Goal: Task Accomplishment & Management: Use online tool/utility

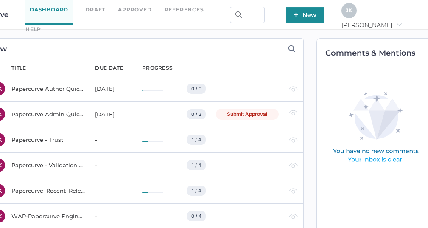
click at [357, 11] on div "J K" at bounding box center [349, 10] width 15 height 15
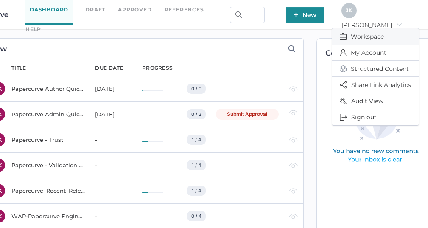
click at [368, 35] on span "Workspace" at bounding box center [375, 36] width 71 height 16
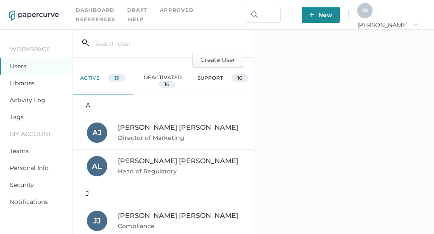
click at [24, 101] on link "Activity Log" at bounding box center [28, 100] width 36 height 8
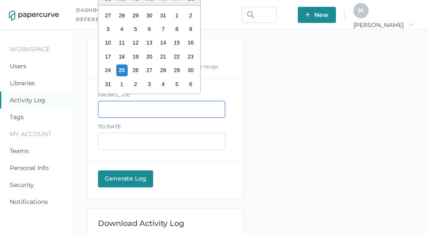
click at [114, 108] on input "text" at bounding box center [161, 109] width 127 height 17
click at [109, 71] on div "24" at bounding box center [107, 69] width 11 height 11
type input "08/24/2025"
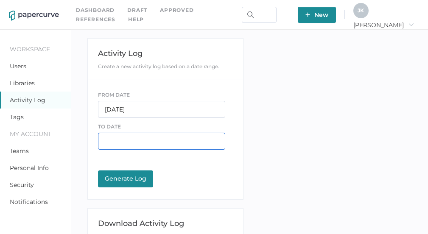
click at [123, 137] on input "text" at bounding box center [161, 141] width 127 height 17
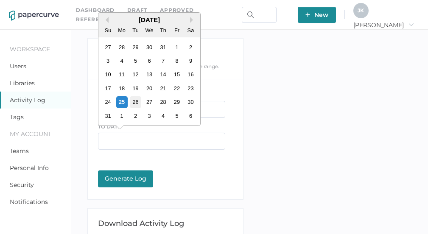
click at [136, 104] on div "26" at bounding box center [135, 101] width 11 height 11
type input "08/26/2025"
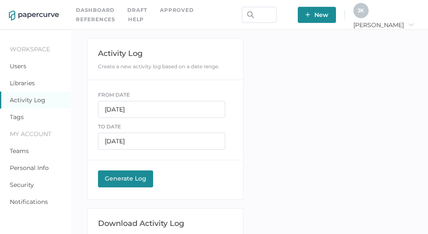
click at [129, 184] on button "Generate Log Processing" at bounding box center [125, 179] width 55 height 17
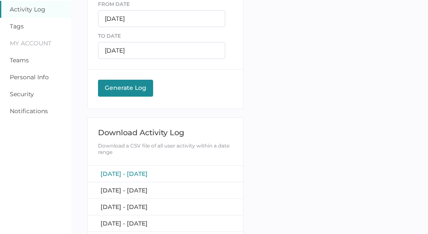
scroll to position [104, 0]
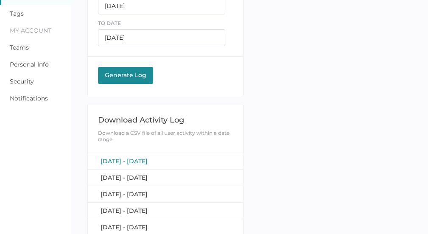
click at [148, 157] on span "August 24, 2025 - August 26, 2025" at bounding box center [124, 161] width 47 height 8
